Goal: Task Accomplishment & Management: Use online tool/utility

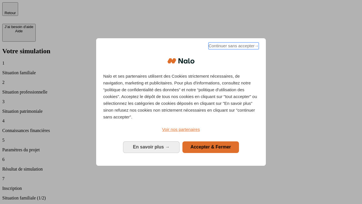
click at [233, 47] on span "Continuer sans accepter →" at bounding box center [233, 45] width 50 height 7
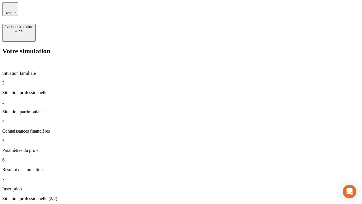
type input "30 000"
type input "0"
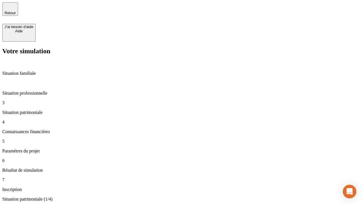
type input "1 000"
